Goal: Transaction & Acquisition: Purchase product/service

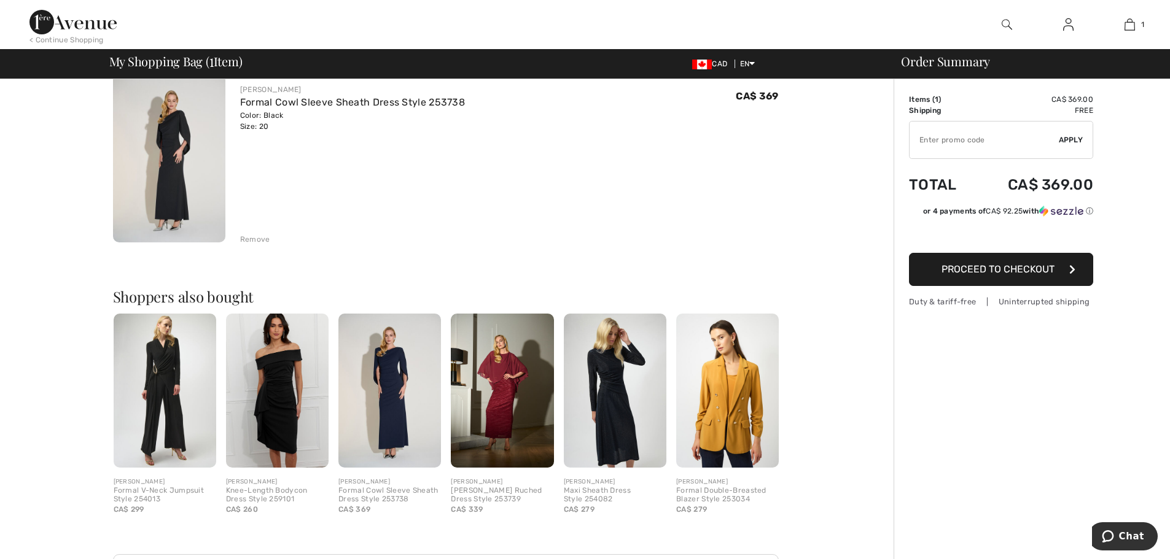
scroll to position [123, 0]
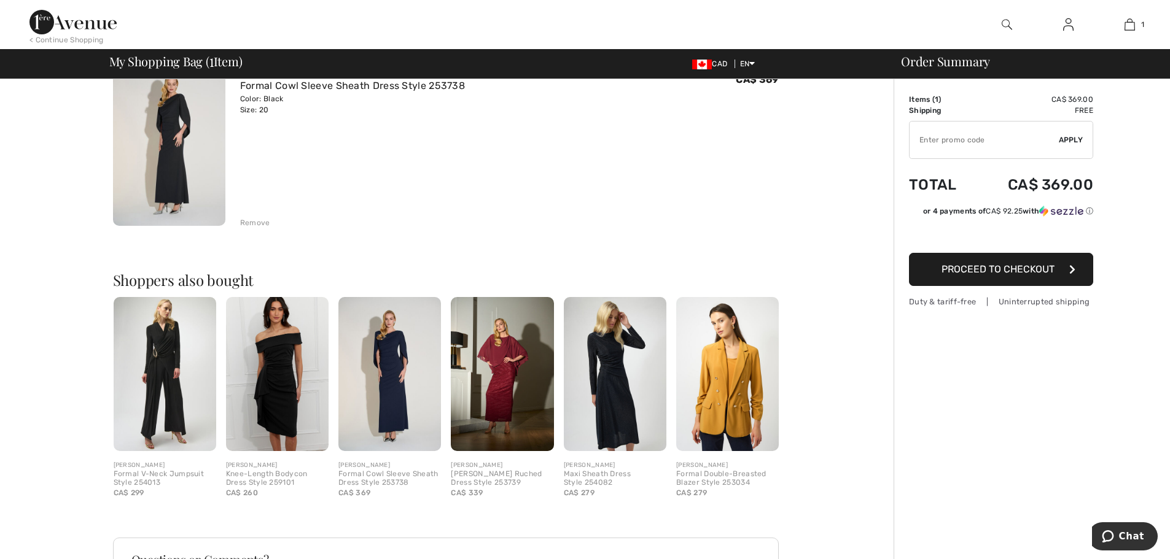
click at [966, 272] on span "Proceed to Checkout" at bounding box center [997, 269] width 113 height 12
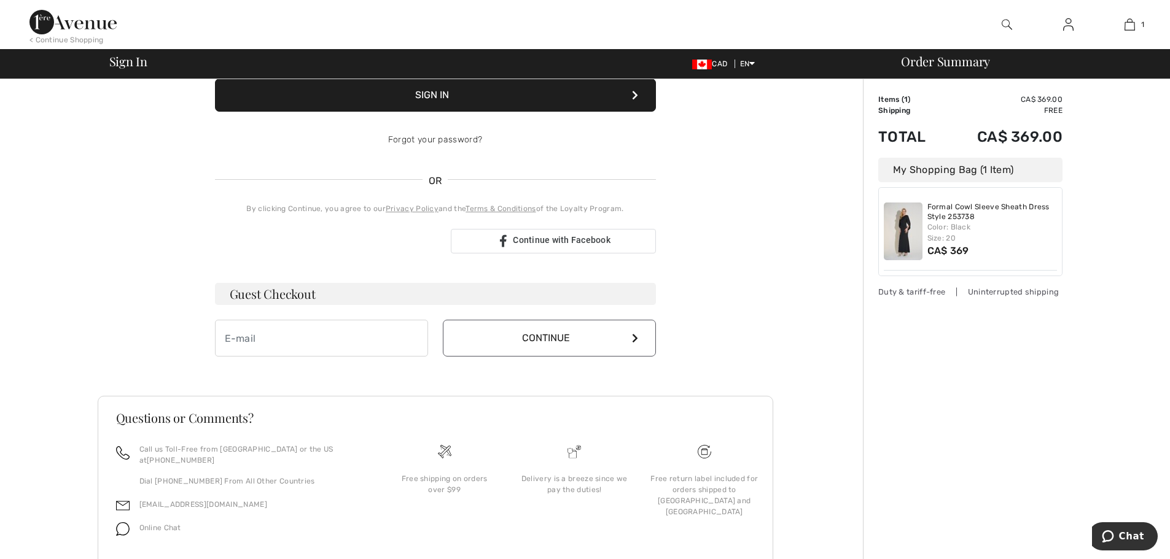
scroll to position [184, 0]
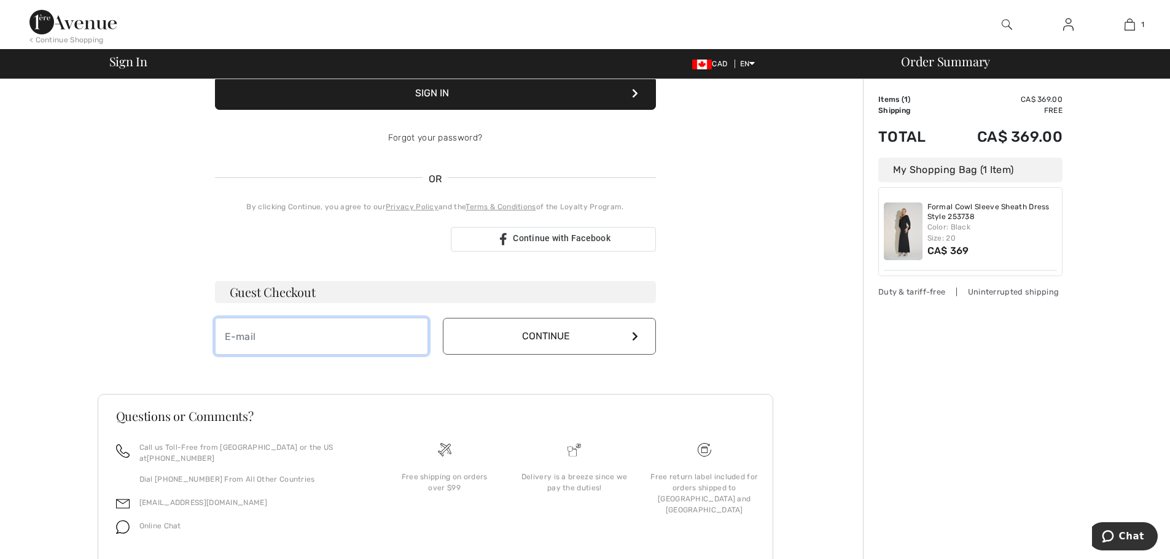
click at [267, 333] on input "email" at bounding box center [321, 336] width 213 height 37
type input "[EMAIL_ADDRESS][DOMAIN_NAME]"
click at [508, 334] on button "Continue" at bounding box center [549, 336] width 213 height 37
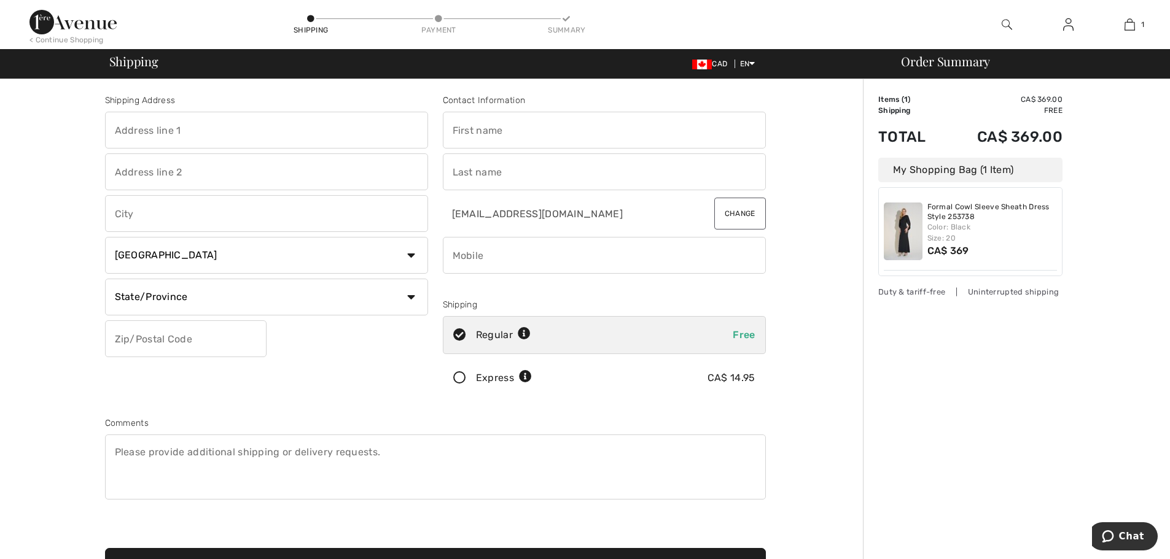
click at [252, 130] on input "text" at bounding box center [266, 130] width 323 height 37
type input "15 Av Gendron Apt 502"
type input "Pointe-Claire"
select select "QC"
type input "H9R 0C5"
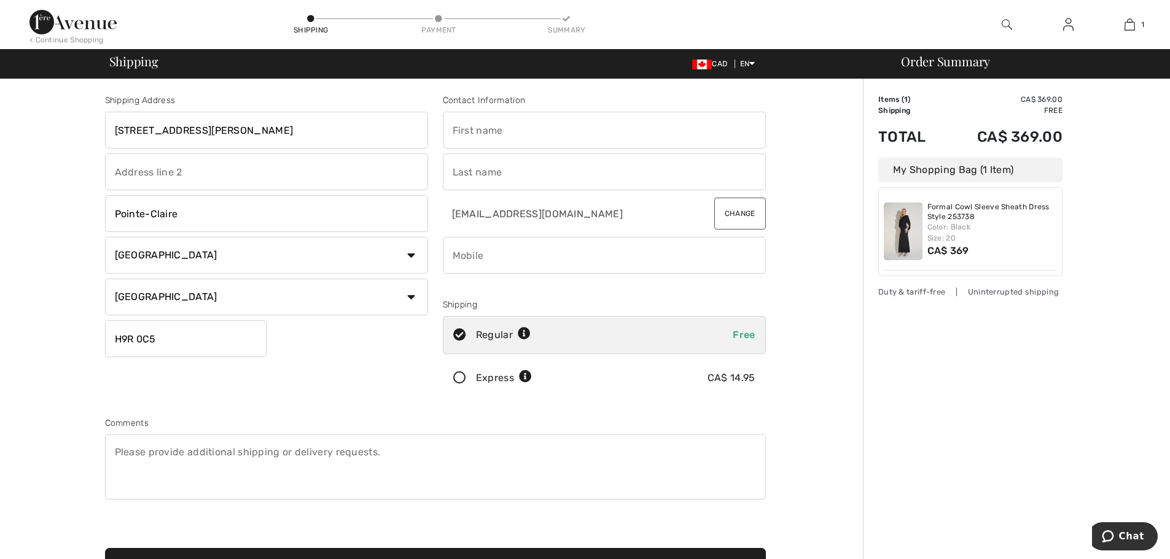
type input "Diana"
type input "Semenchuk"
type input "5145053549"
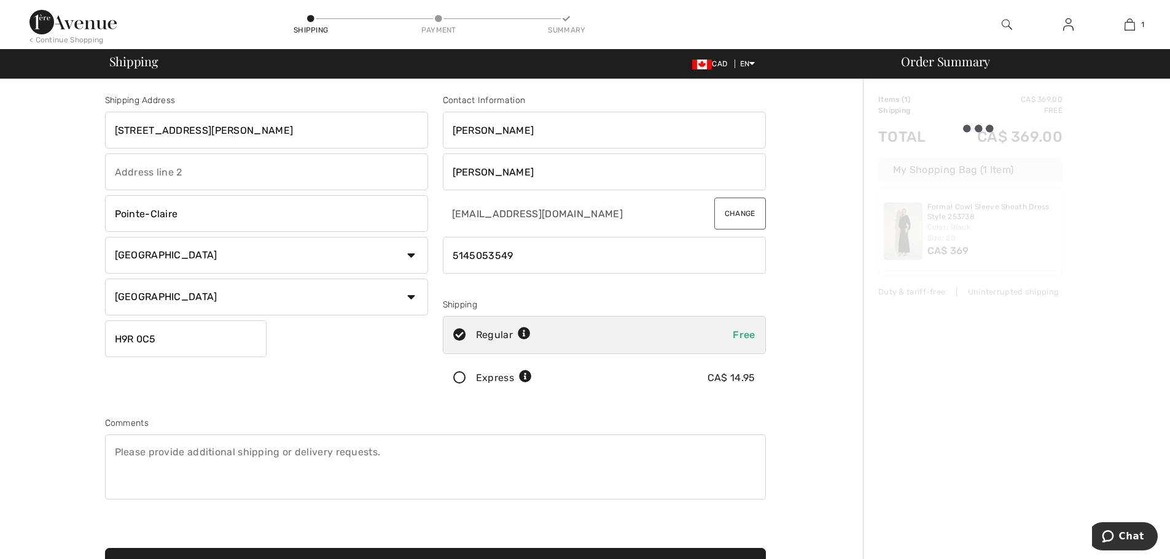
type input "H9R0C5"
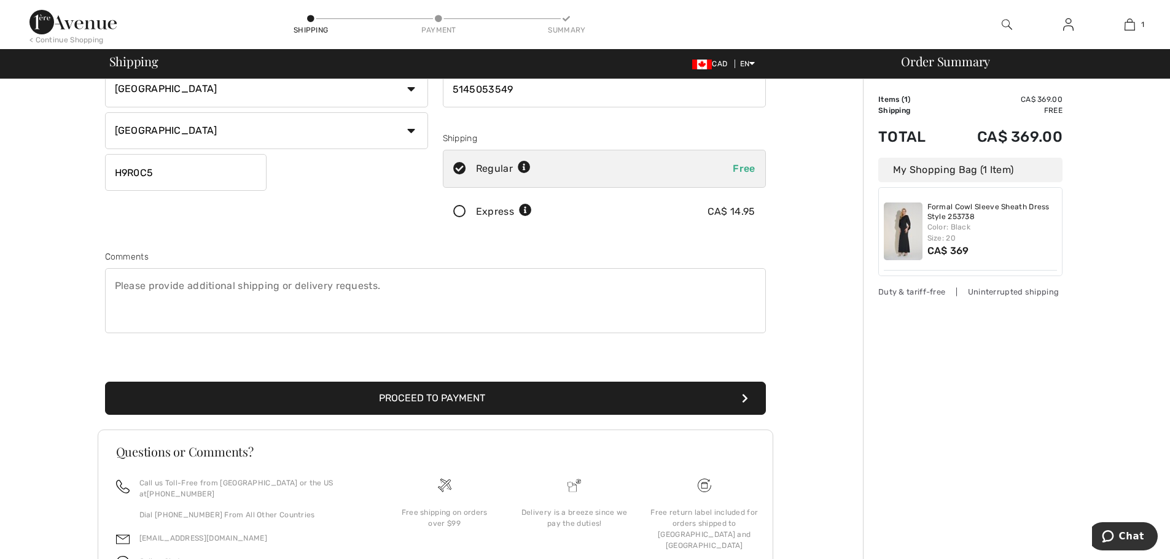
scroll to position [230, 0]
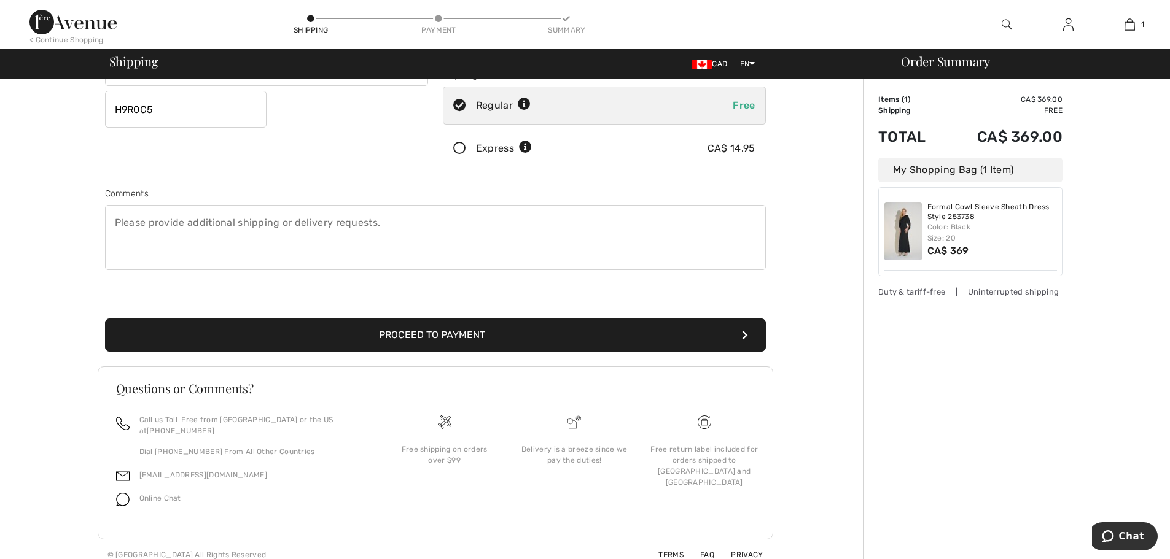
click at [564, 339] on button "Proceed to Payment" at bounding box center [435, 335] width 661 height 33
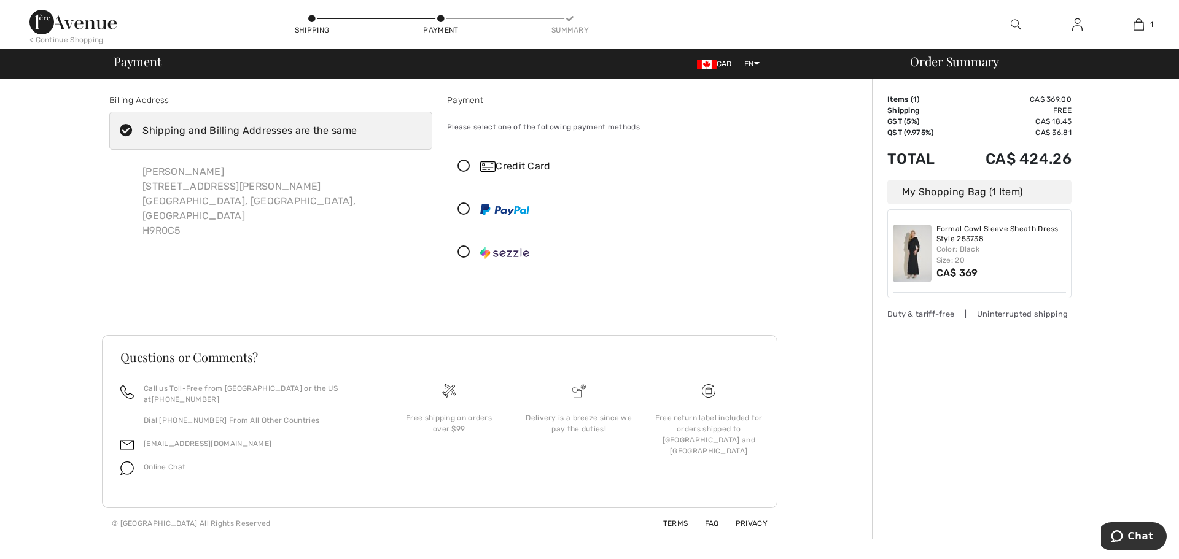
click at [464, 162] on icon at bounding box center [464, 166] width 33 height 13
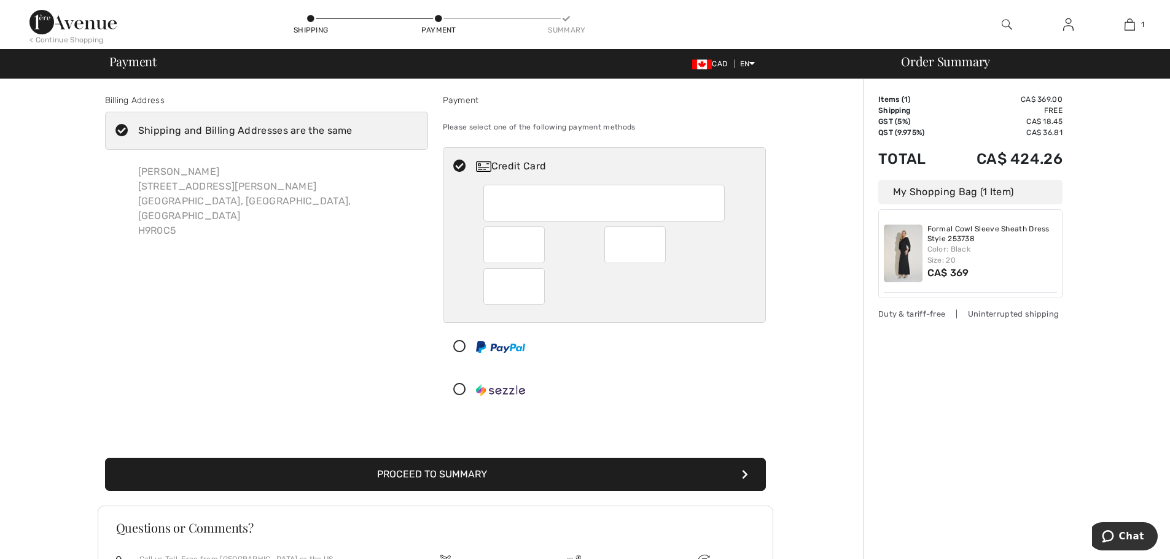
click at [492, 475] on button "Proceed to Summary" at bounding box center [435, 474] width 661 height 33
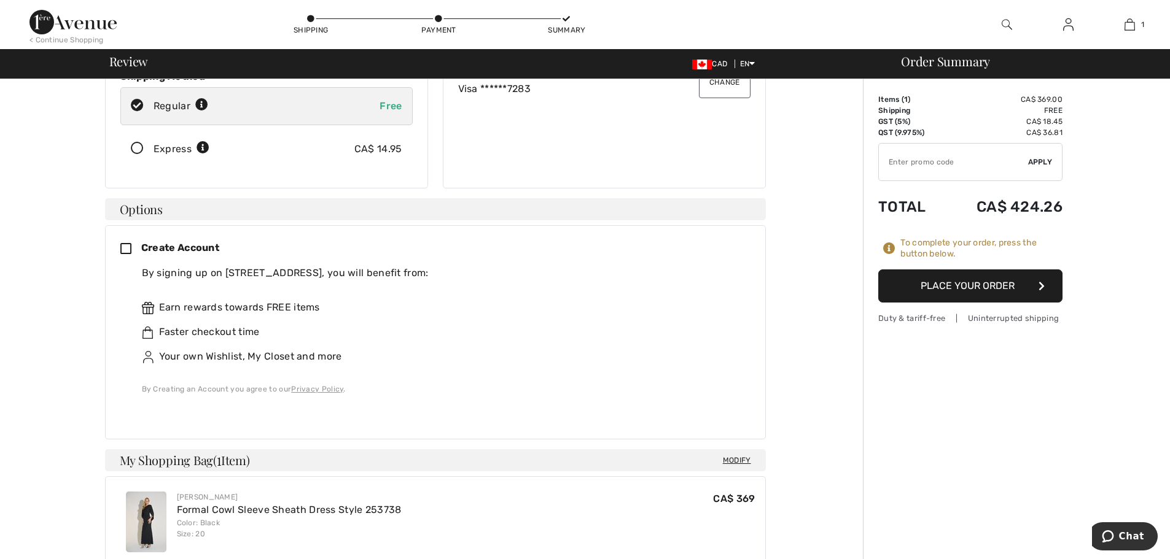
scroll to position [120, 0]
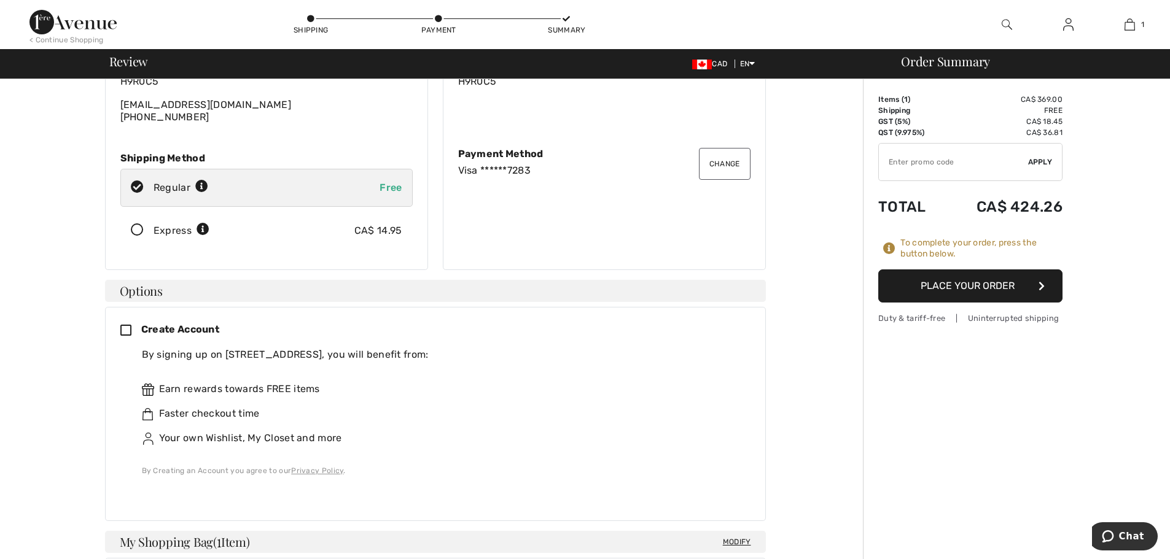
click at [965, 289] on button "Place Your Order" at bounding box center [970, 286] width 184 height 33
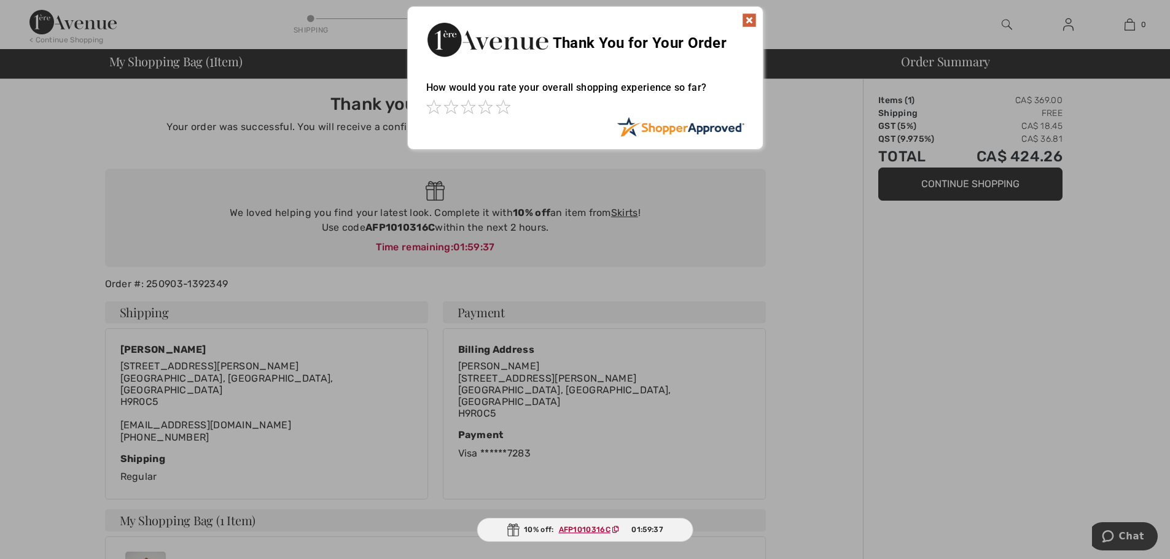
click at [750, 15] on img at bounding box center [749, 20] width 15 height 15
